Goal: Entertainment & Leisure: Consume media (video, audio)

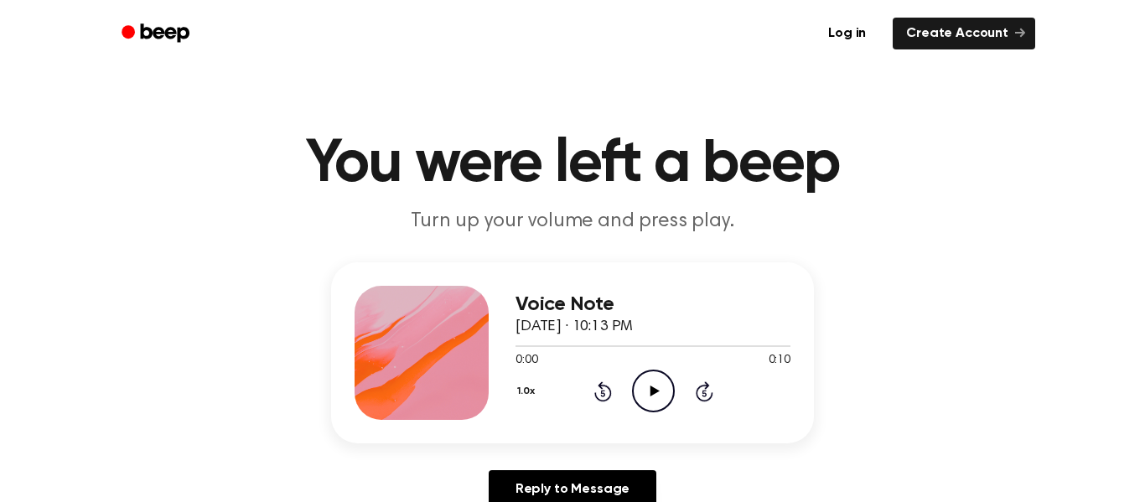
click at [652, 402] on icon "Play Audio" at bounding box center [653, 391] width 43 height 43
click at [646, 381] on icon "Play Audio" at bounding box center [653, 391] width 43 height 43
click at [648, 407] on icon "Play Audio" at bounding box center [653, 391] width 43 height 43
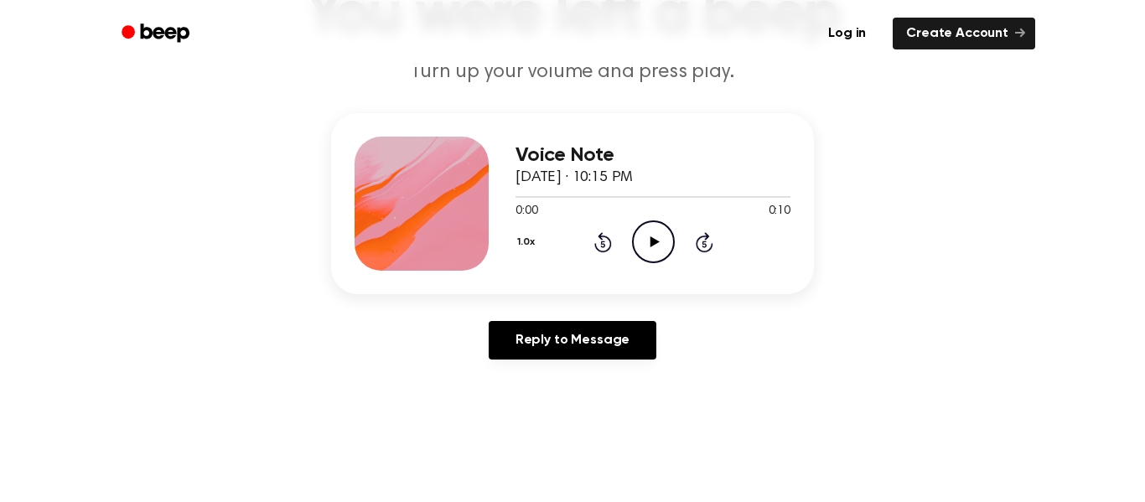
scroll to position [153, 0]
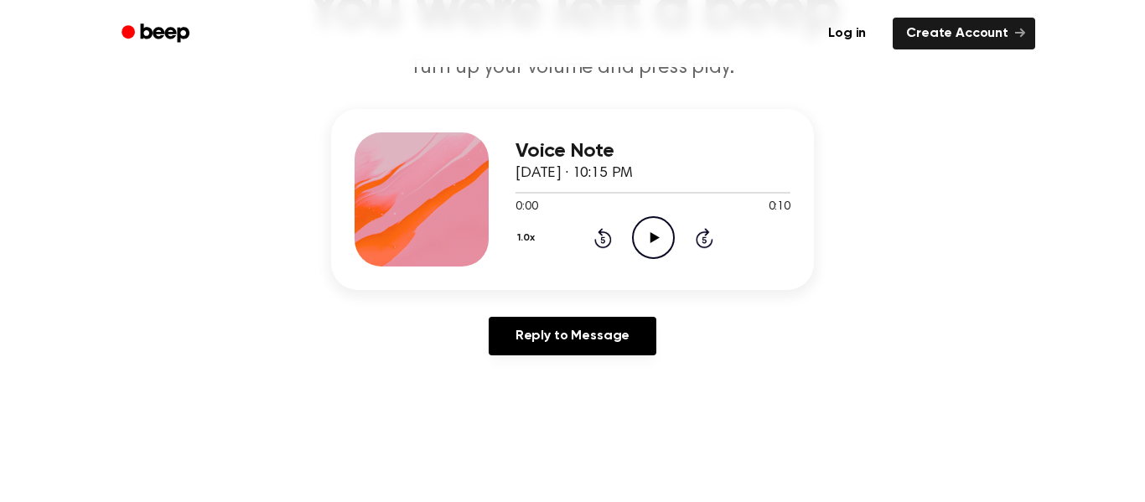
click at [652, 236] on icon at bounding box center [654, 237] width 9 height 11
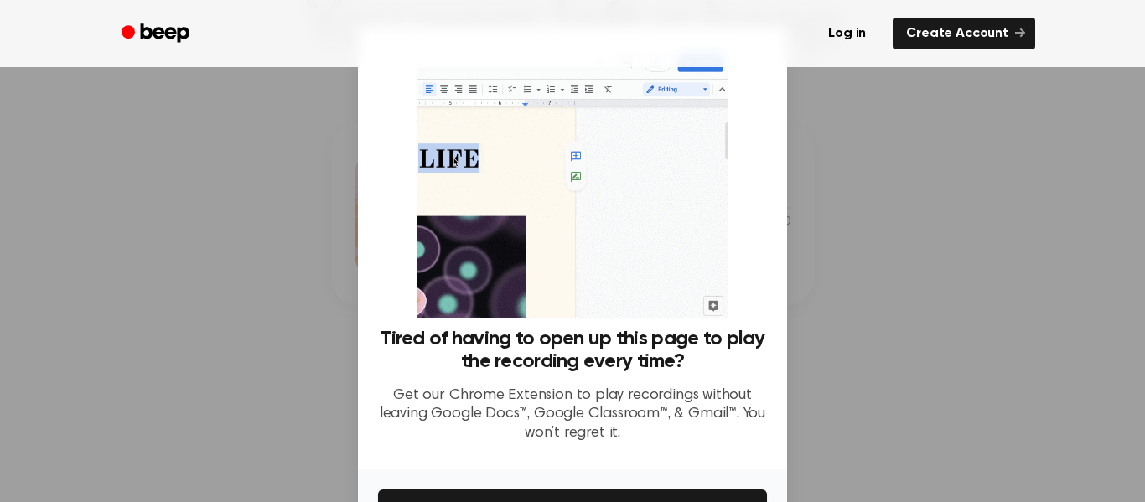
scroll to position [142, 0]
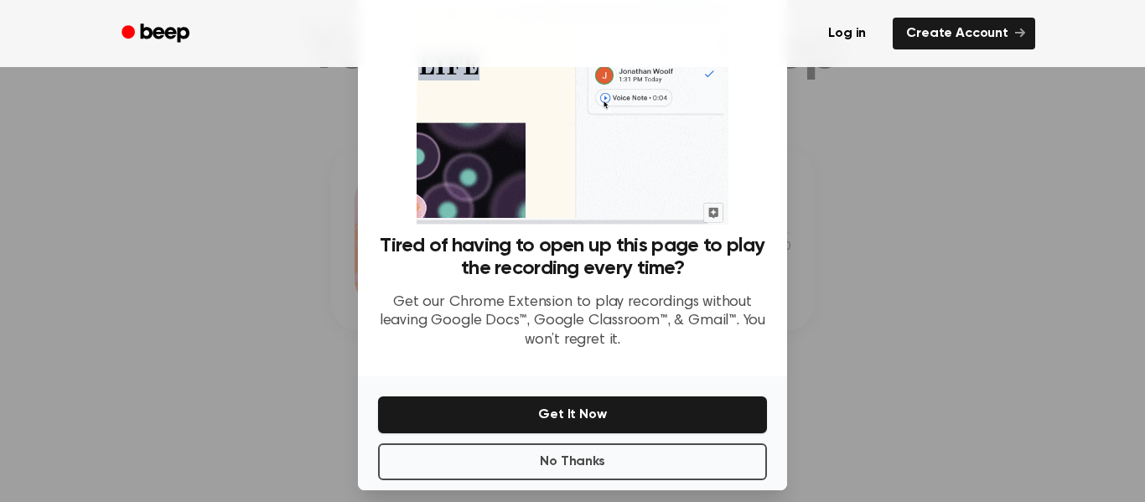
scroll to position [108, 0]
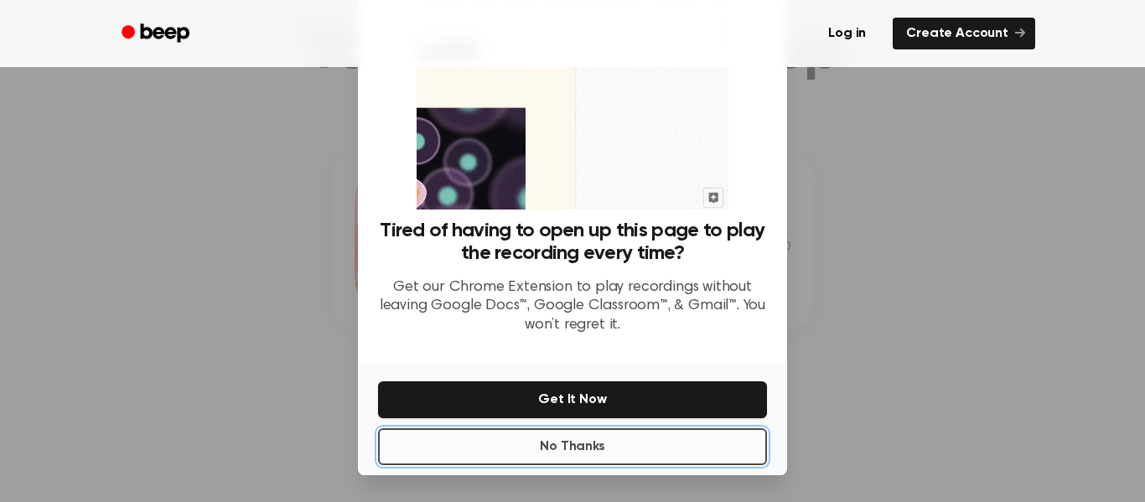
click at [635, 459] on button "No Thanks" at bounding box center [572, 446] width 389 height 37
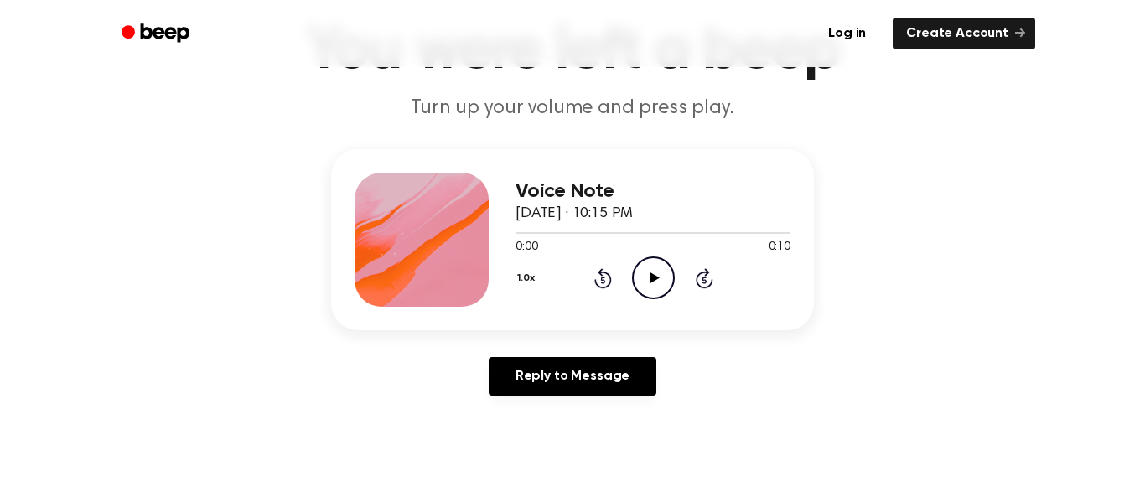
click at [640, 283] on icon "Play Audio" at bounding box center [653, 278] width 43 height 43
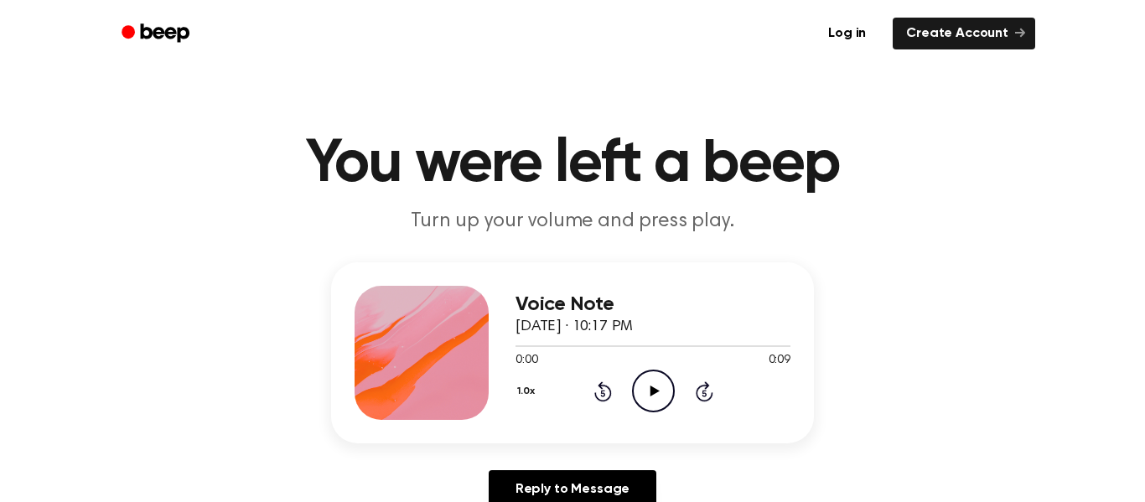
click at [662, 392] on icon "Play Audio" at bounding box center [653, 391] width 43 height 43
click at [656, 392] on icon at bounding box center [654, 391] width 9 height 11
click at [654, 391] on icon at bounding box center [654, 391] width 9 height 11
click at [661, 390] on icon "Play Audio" at bounding box center [653, 391] width 43 height 43
click at [663, 391] on icon "Play Audio" at bounding box center [653, 391] width 43 height 43
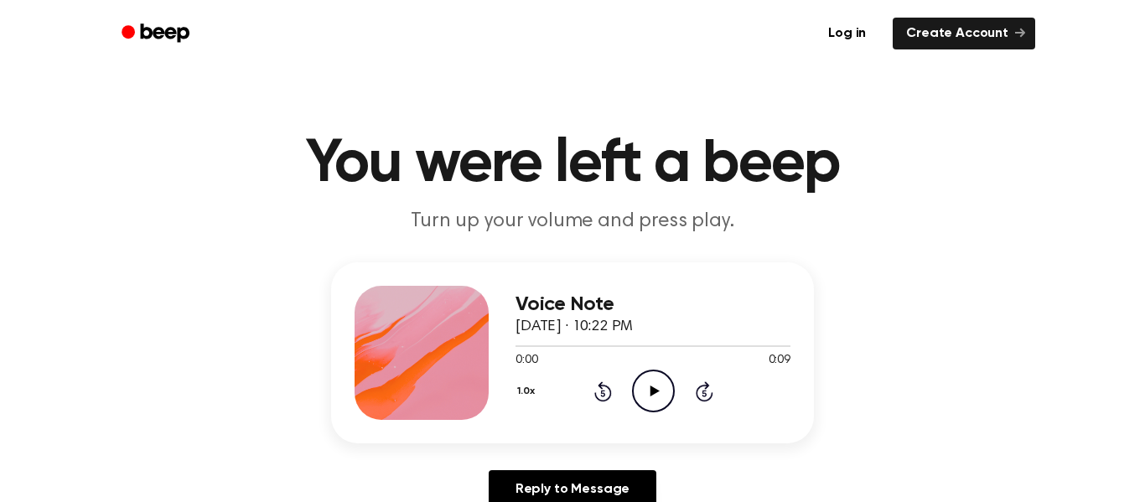
click at [657, 392] on icon at bounding box center [654, 391] width 9 height 11
click at [650, 398] on icon "Play Audio" at bounding box center [653, 391] width 43 height 43
click at [661, 395] on icon "Play Audio" at bounding box center [653, 391] width 43 height 43
click at [668, 396] on icon "Play Audio" at bounding box center [653, 391] width 43 height 43
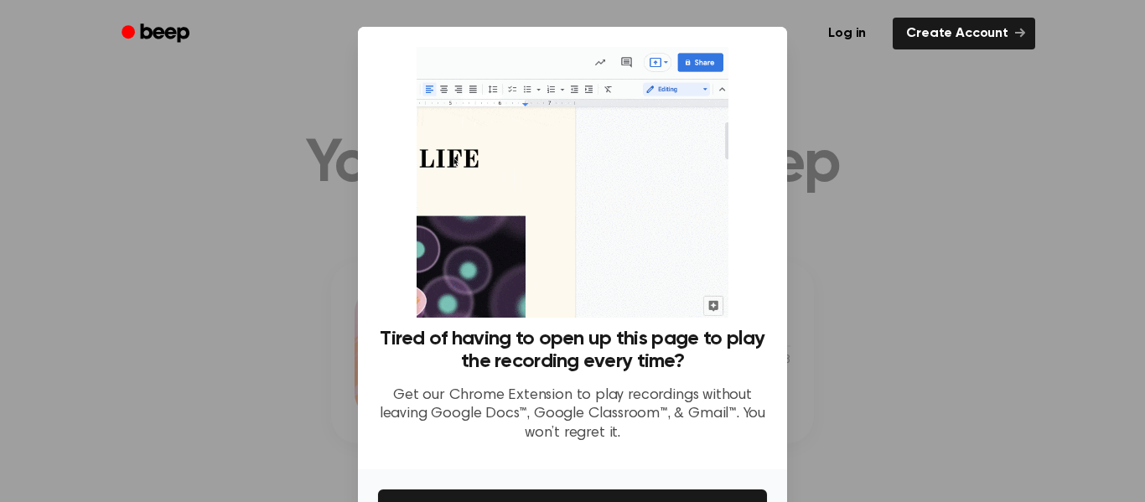
scroll to position [108, 0]
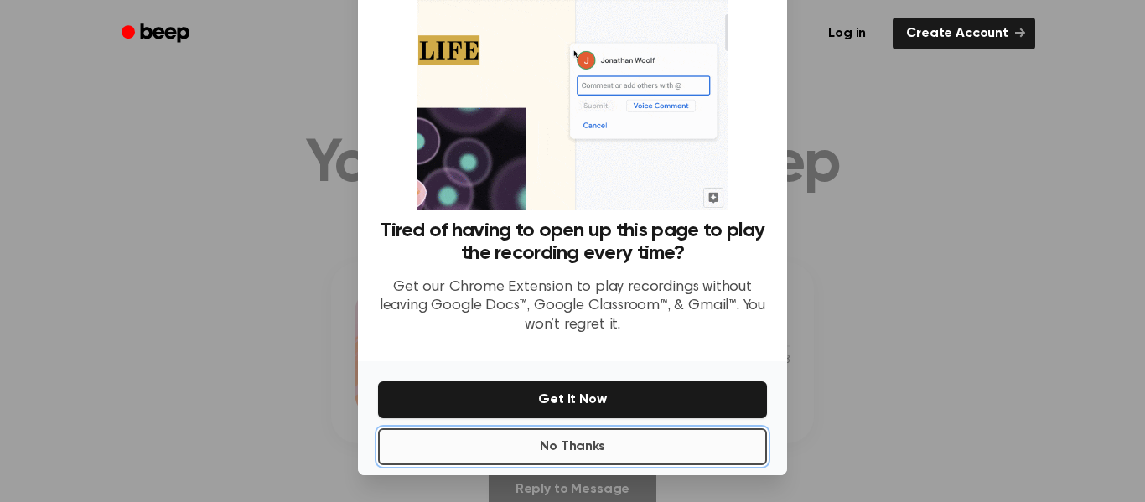
click at [681, 447] on button "No Thanks" at bounding box center [572, 446] width 389 height 37
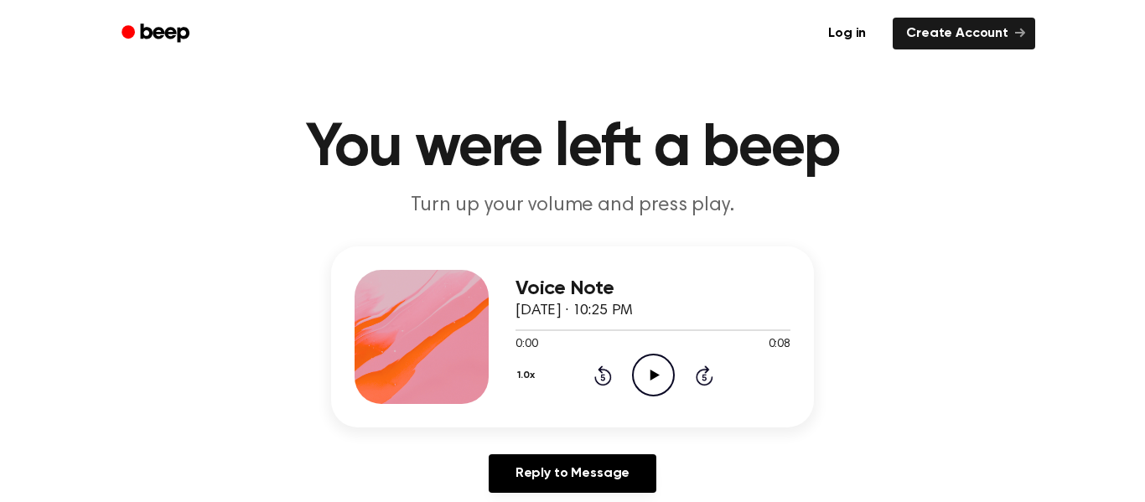
scroll to position [21, 0]
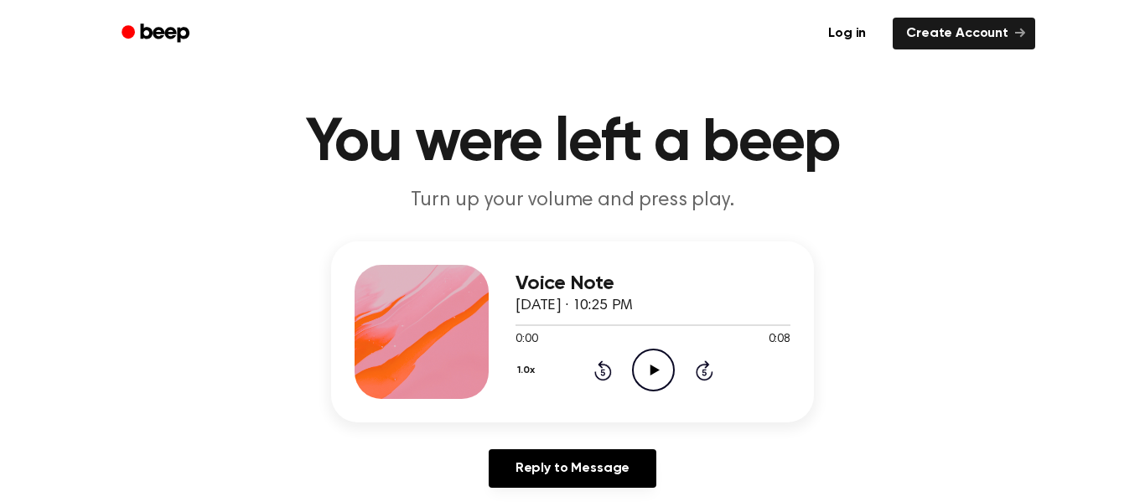
click at [655, 367] on icon "Play Audio" at bounding box center [653, 370] width 43 height 43
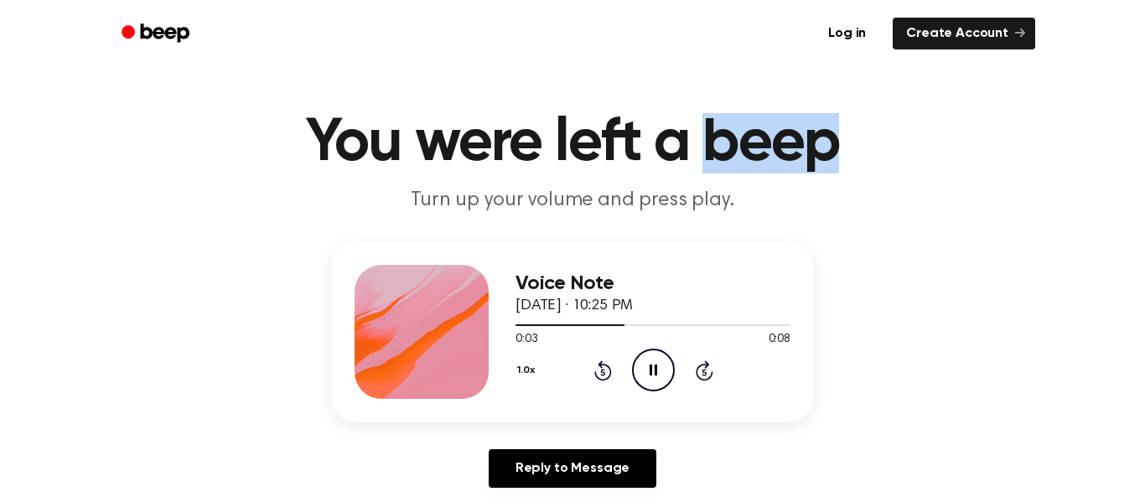
click at [902, 181] on header "You were left a beep Turn up your volume and press play." at bounding box center [572, 163] width 1105 height 101
